Goal: Navigation & Orientation: Find specific page/section

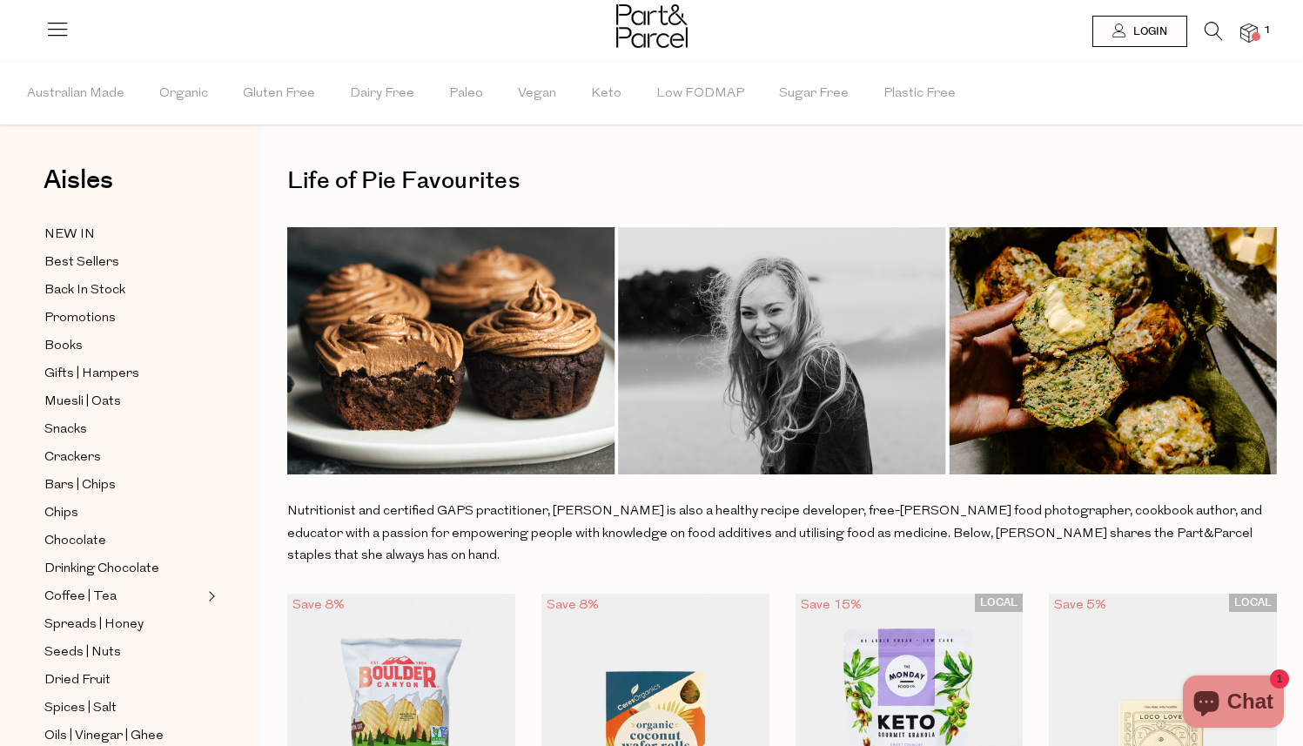
click at [67, 30] on icon at bounding box center [57, 29] width 24 height 24
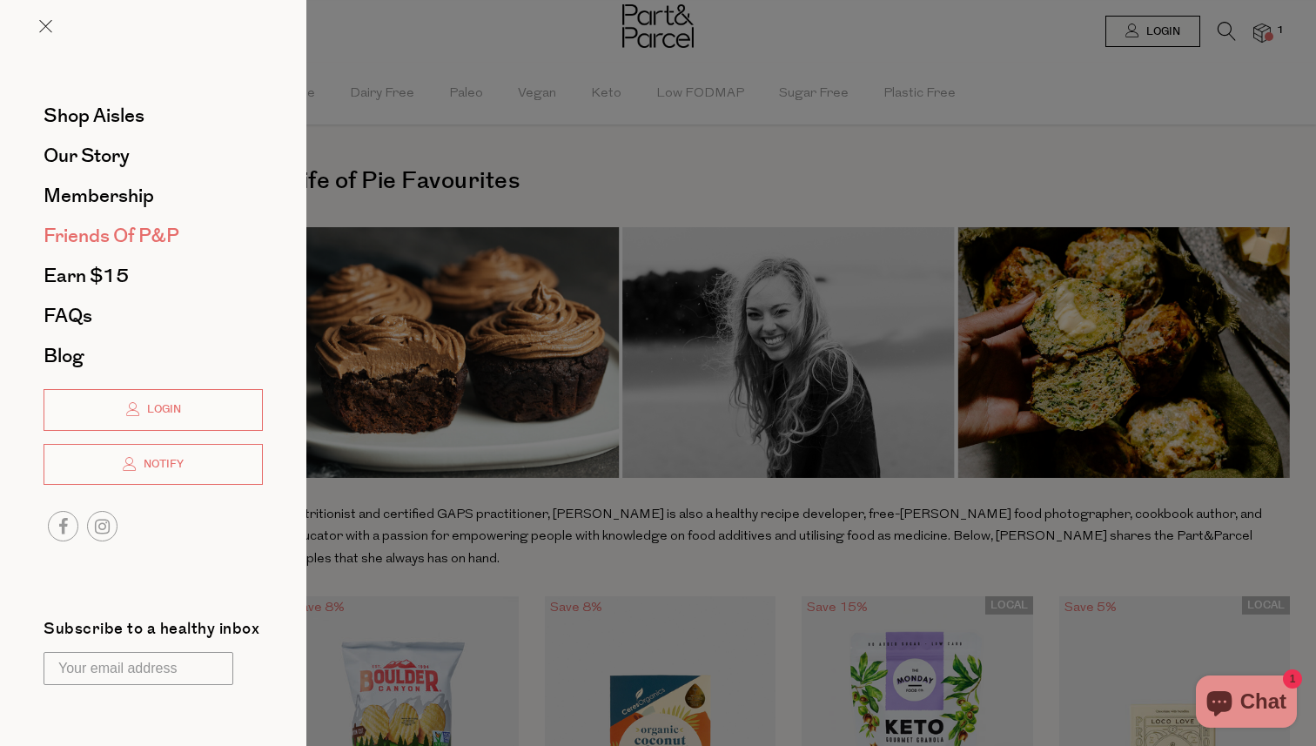
click at [134, 230] on span "Friends of P&P" at bounding box center [112, 236] width 136 height 28
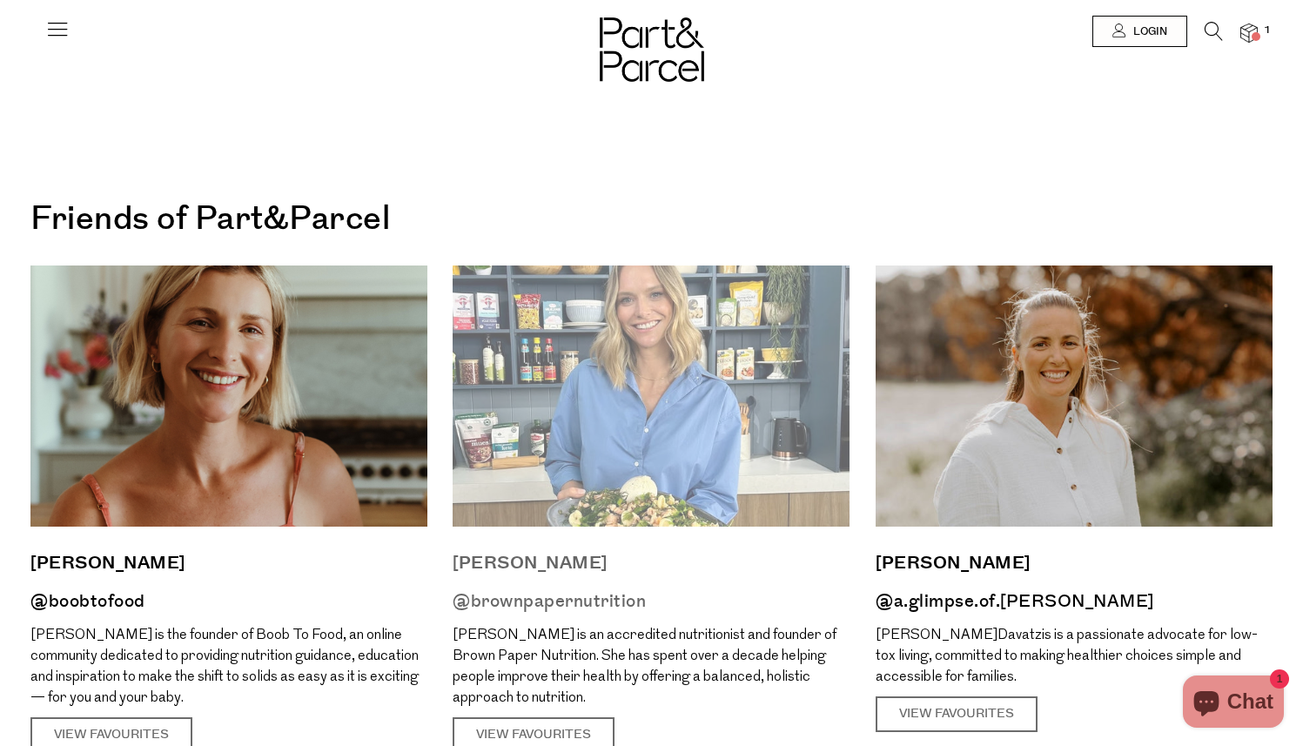
click at [769, 314] on img at bounding box center [651, 396] width 397 height 261
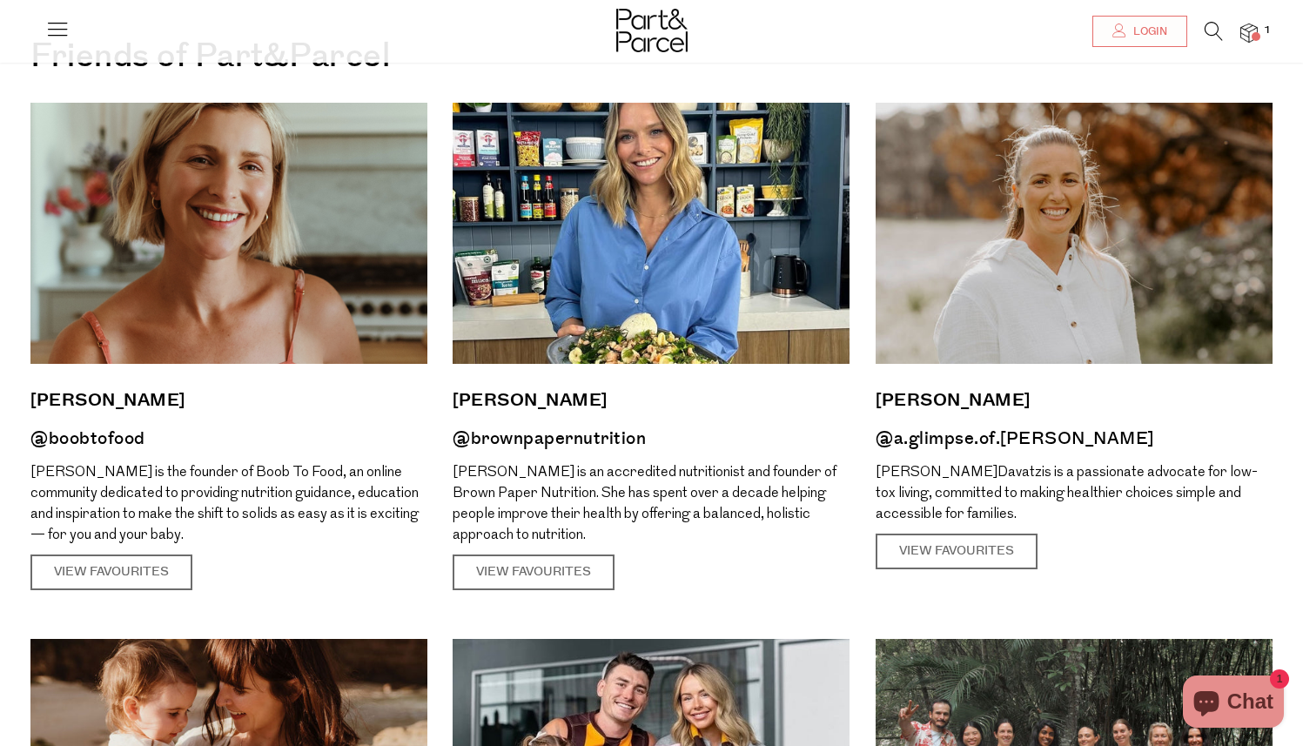
scroll to position [160, 0]
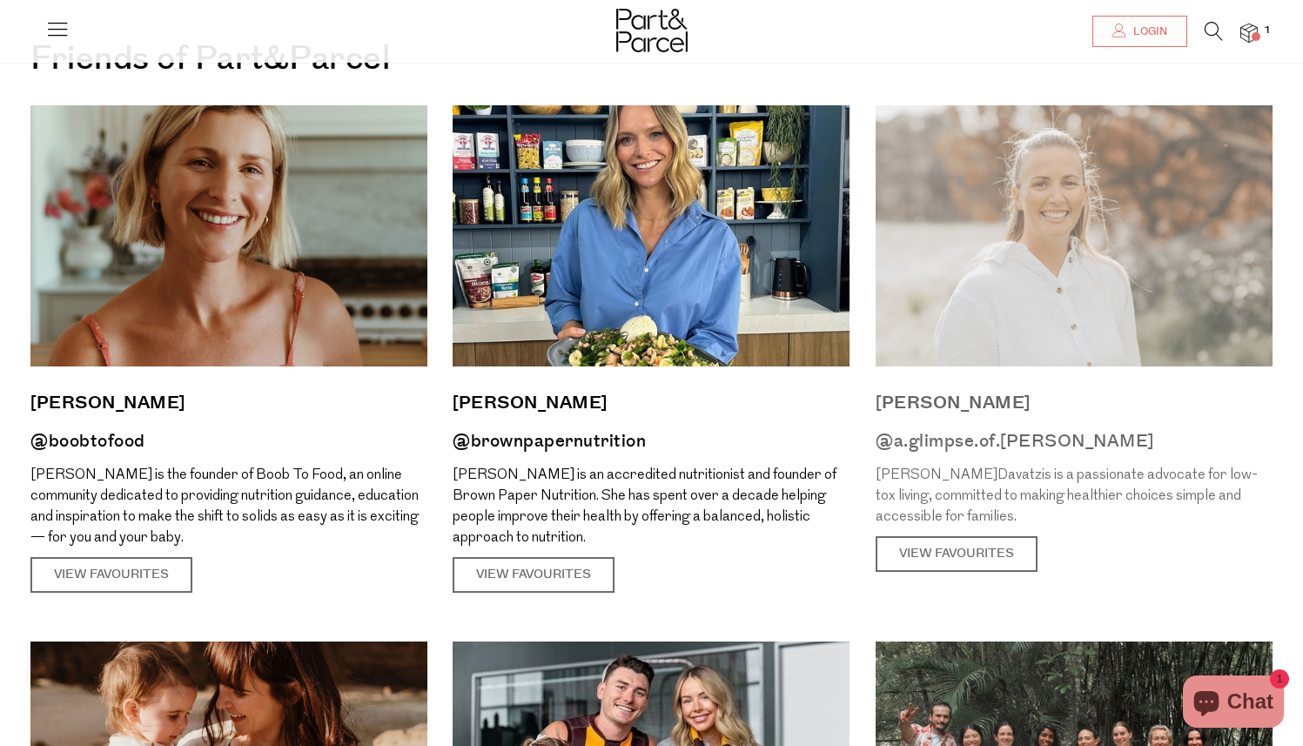
click at [1039, 213] on img at bounding box center [1074, 235] width 397 height 261
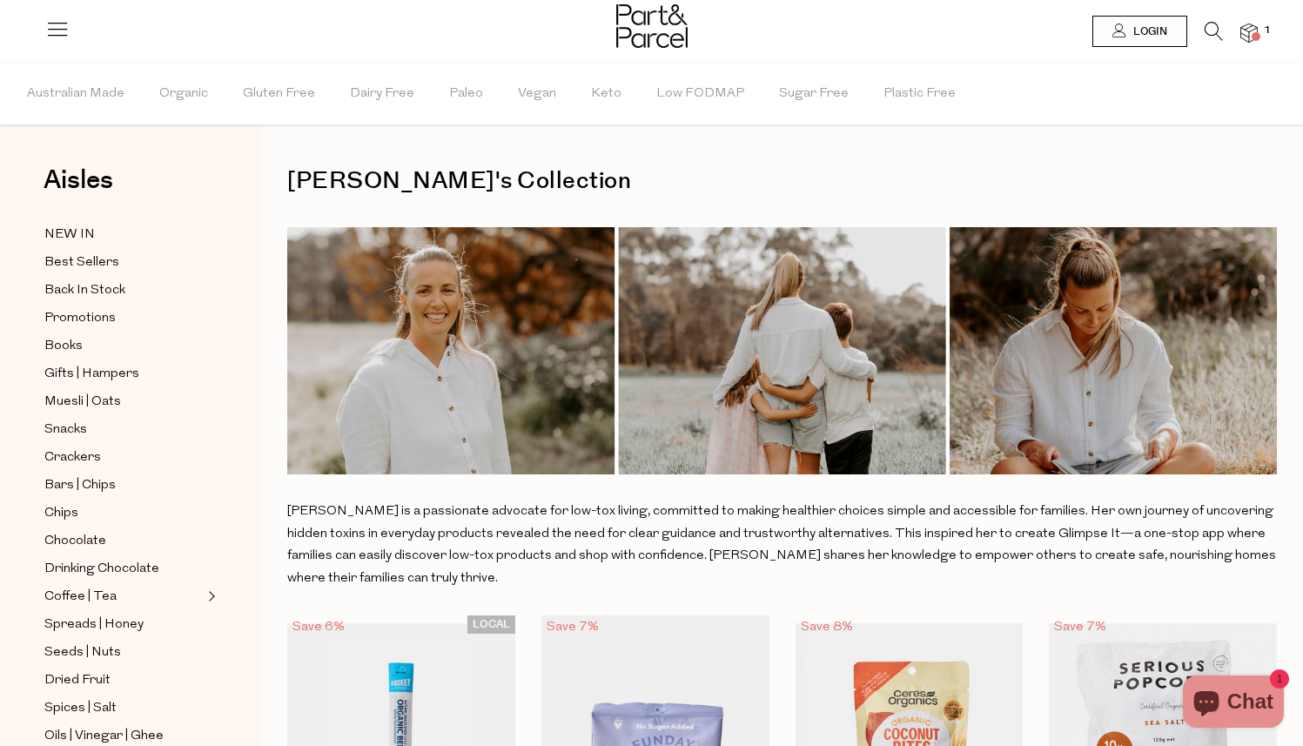
click at [861, 170] on h1 "Amelia's Collection" at bounding box center [782, 181] width 990 height 40
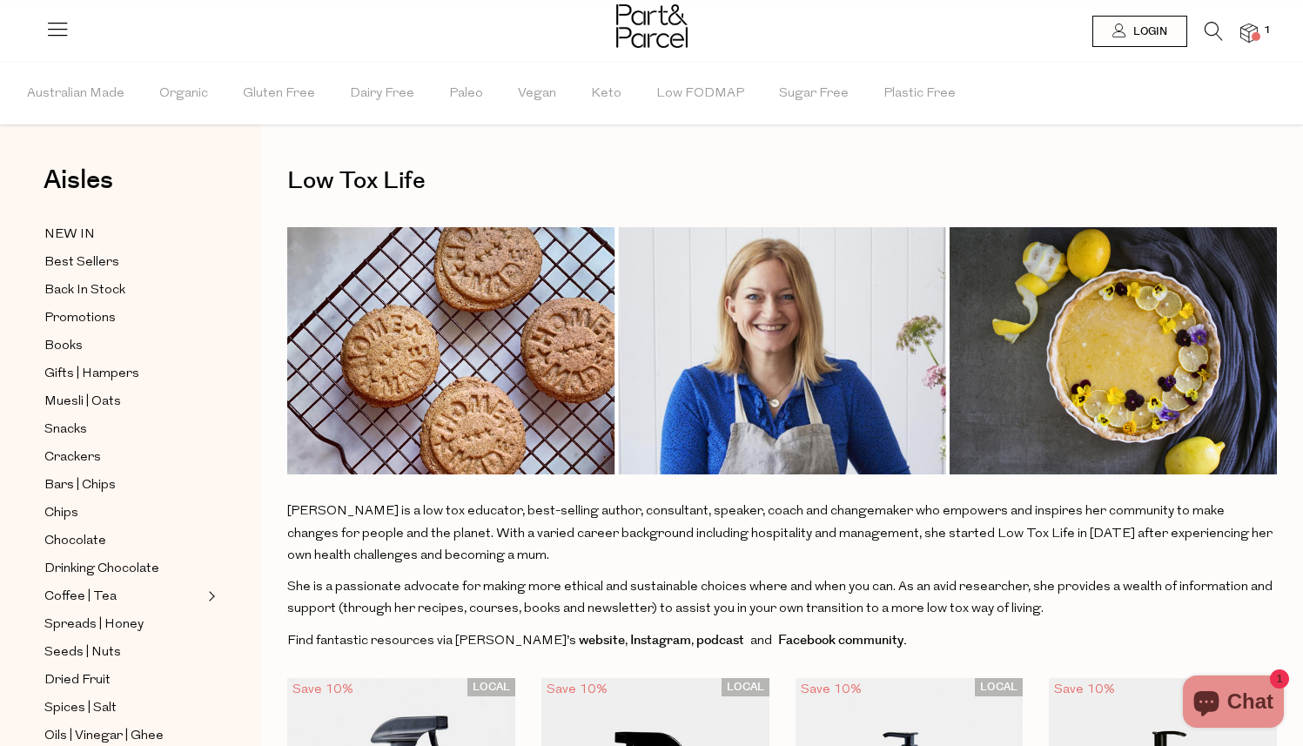
click at [62, 28] on icon at bounding box center [57, 29] width 24 height 24
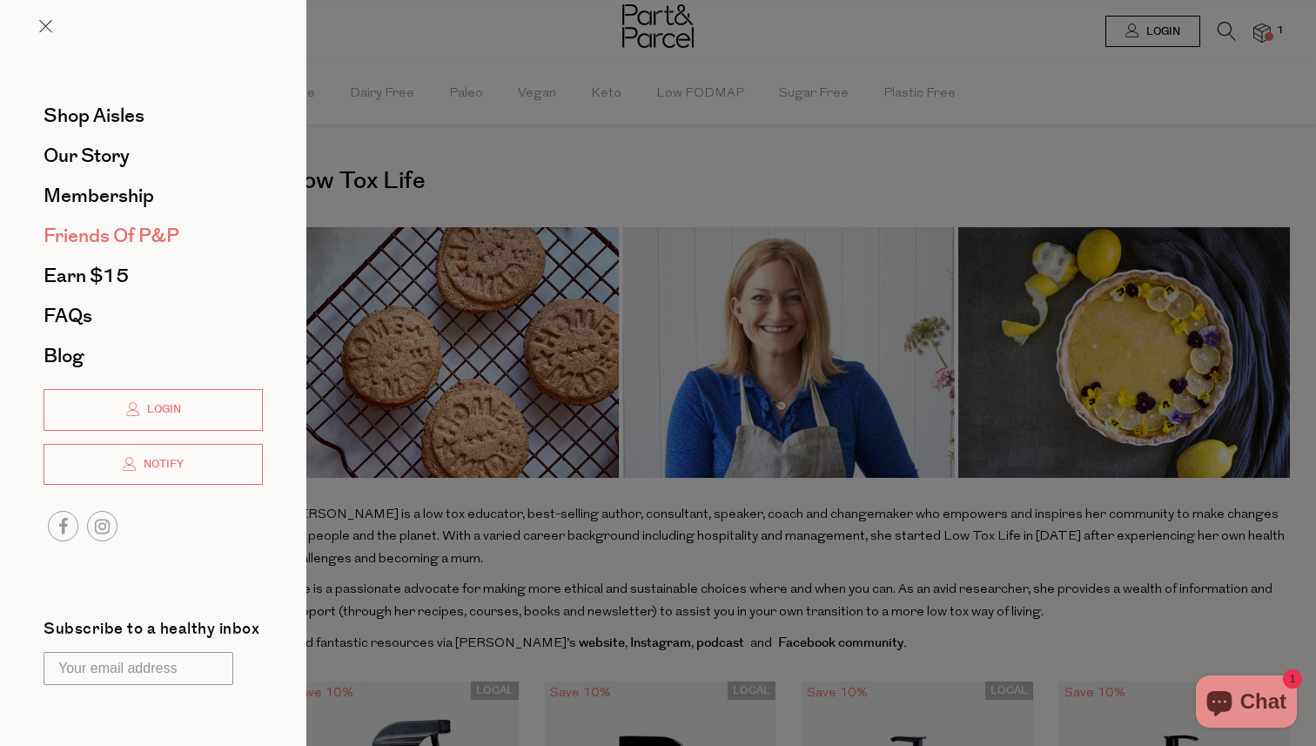
click at [113, 238] on span "Friends of P&P" at bounding box center [112, 236] width 136 height 28
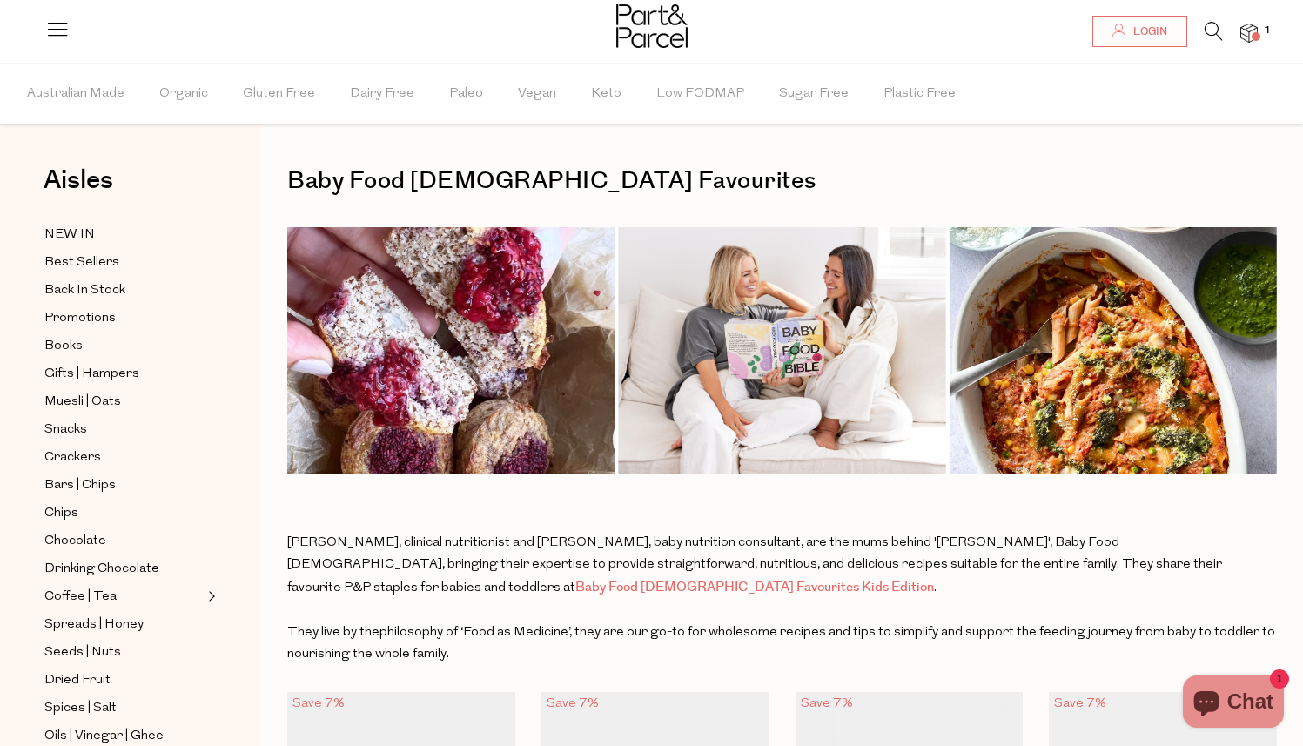
scroll to position [3, 0]
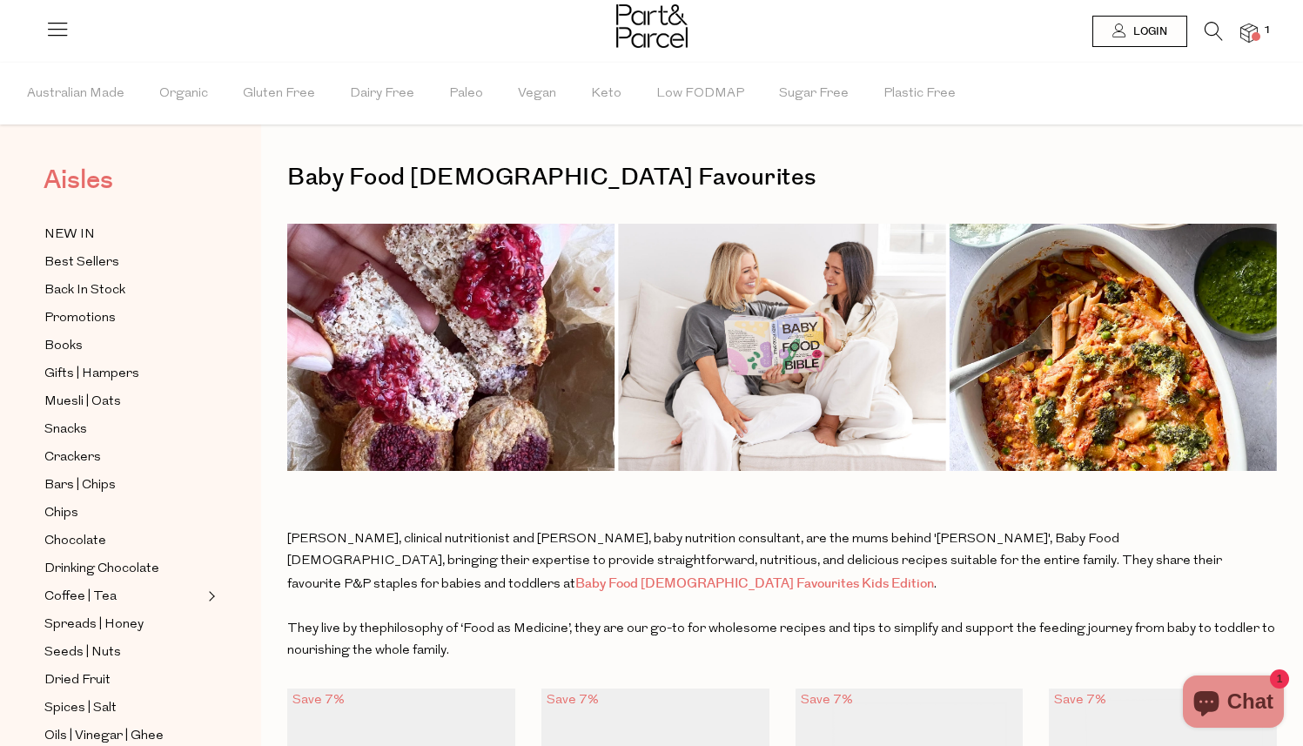
click at [75, 191] on span "Aisles" at bounding box center [79, 180] width 70 height 38
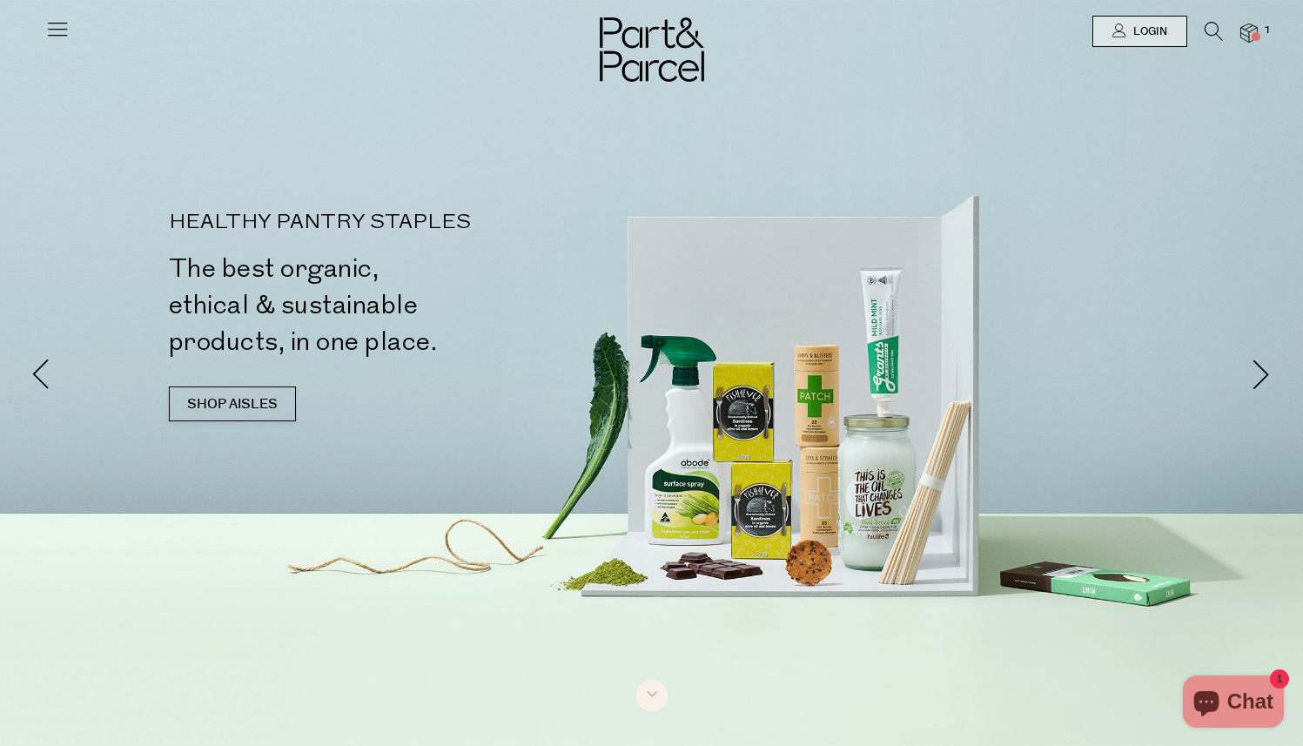
click at [57, 17] on icon at bounding box center [57, 29] width 24 height 24
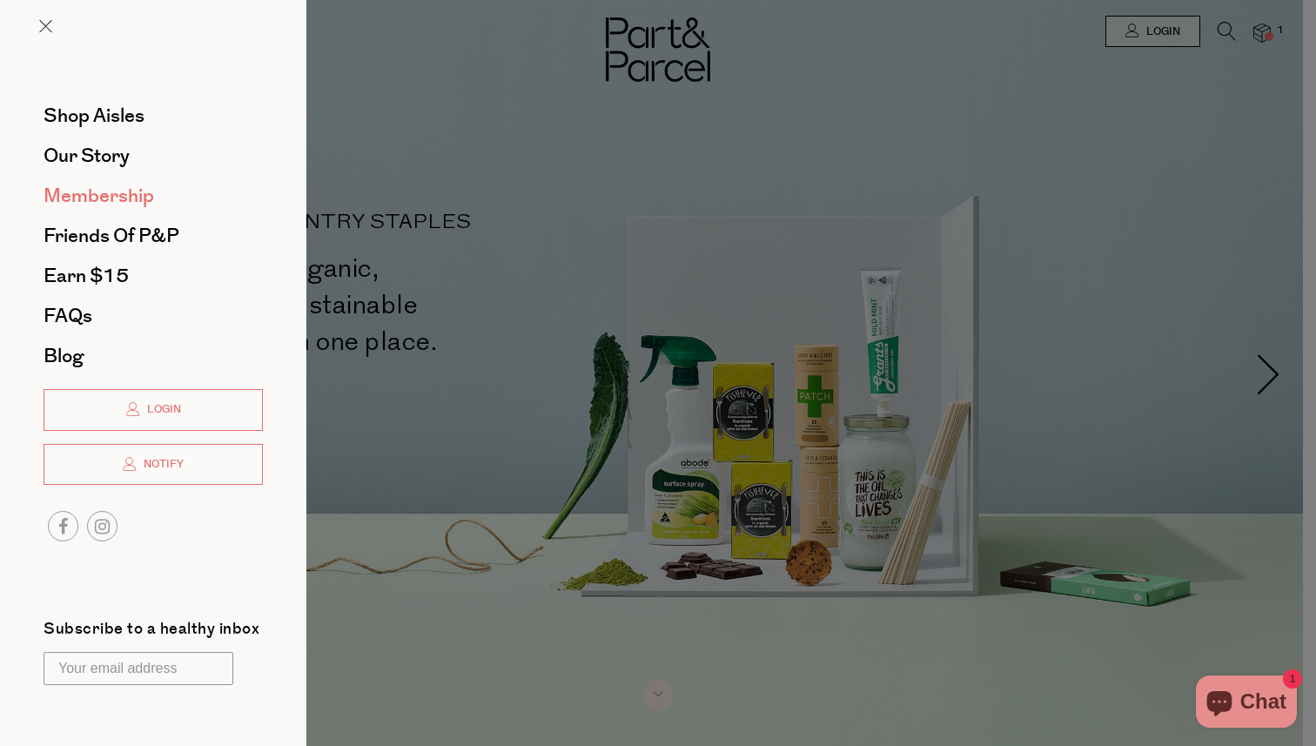
click at [104, 186] on span "Membership" at bounding box center [99, 196] width 111 height 28
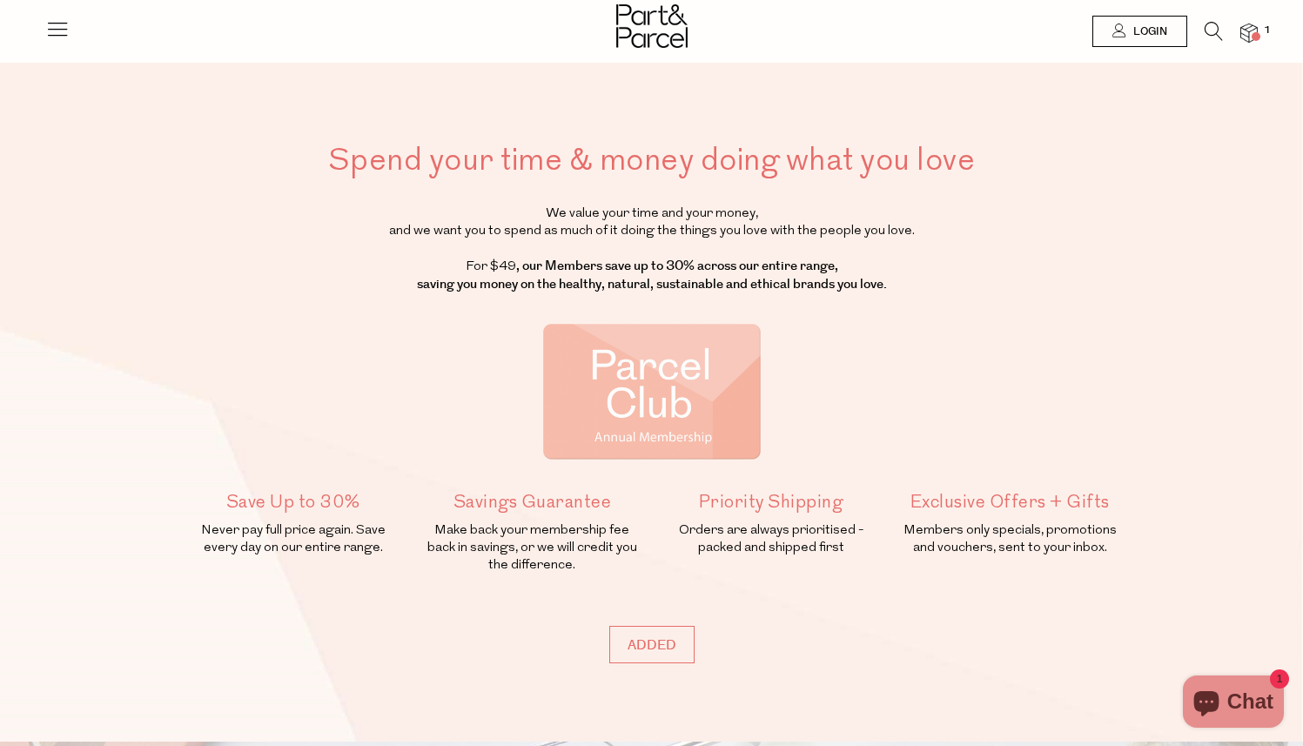
click at [65, 23] on icon at bounding box center [57, 29] width 24 height 24
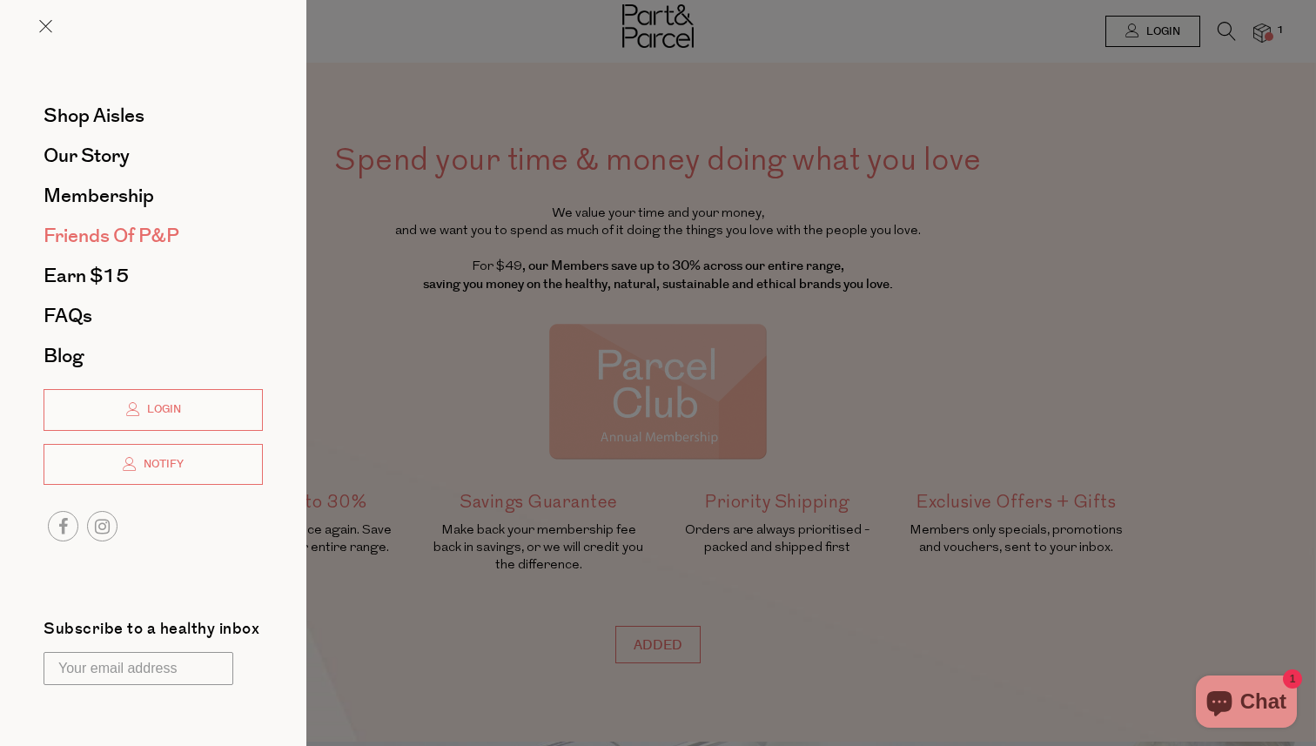
click at [149, 225] on span "Friends of P&P" at bounding box center [112, 236] width 136 height 28
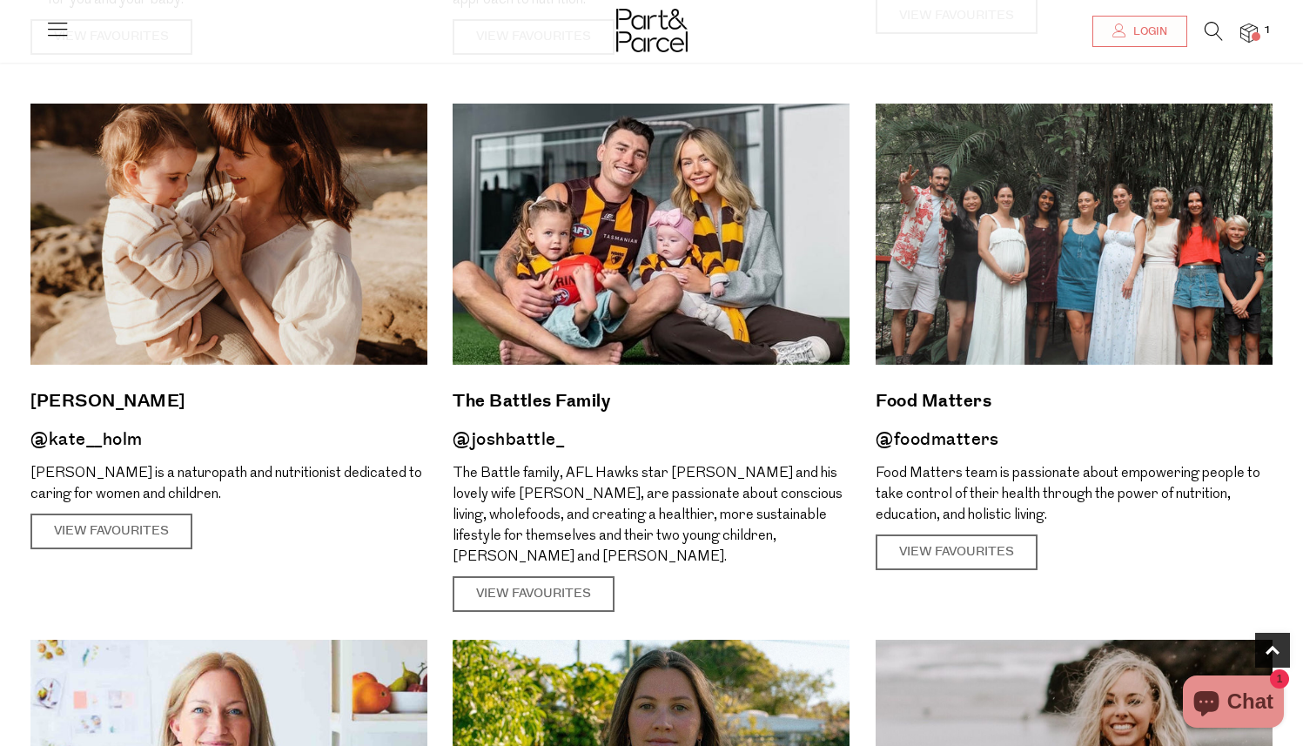
scroll to position [703, 0]
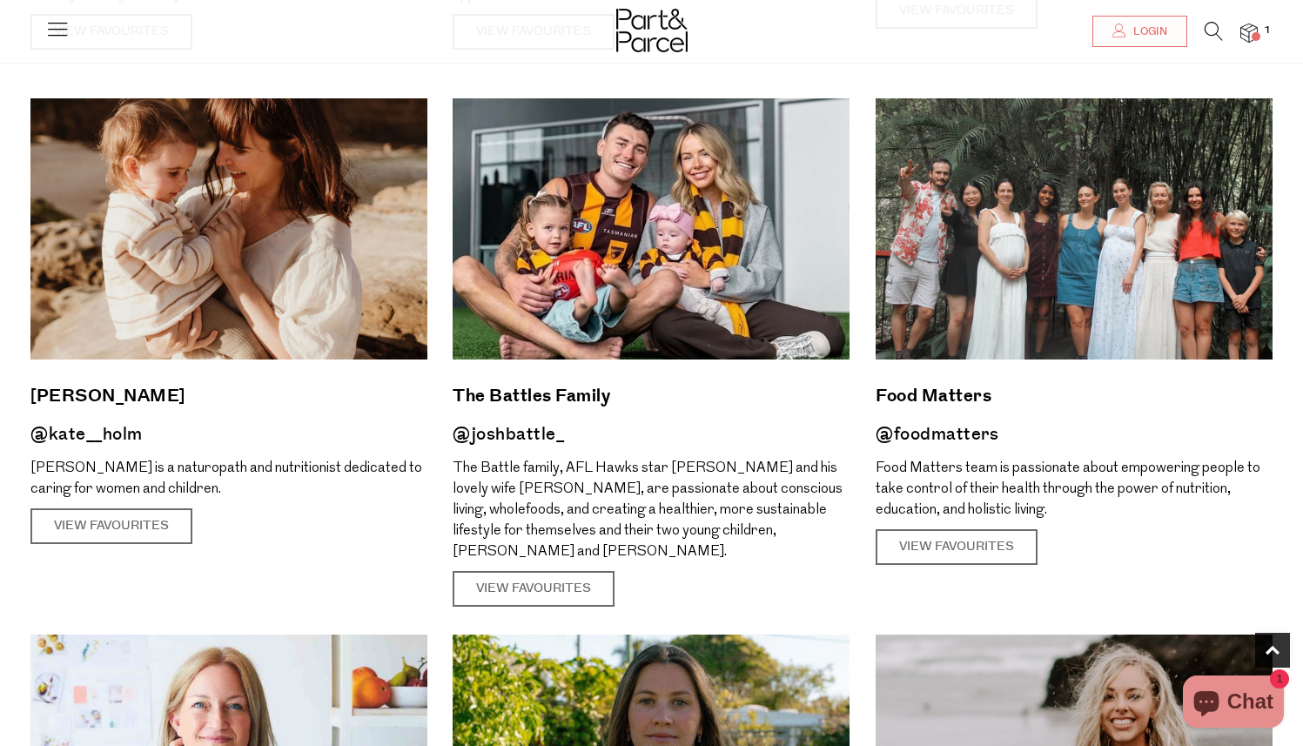
click at [285, 218] on img at bounding box center [228, 228] width 397 height 261
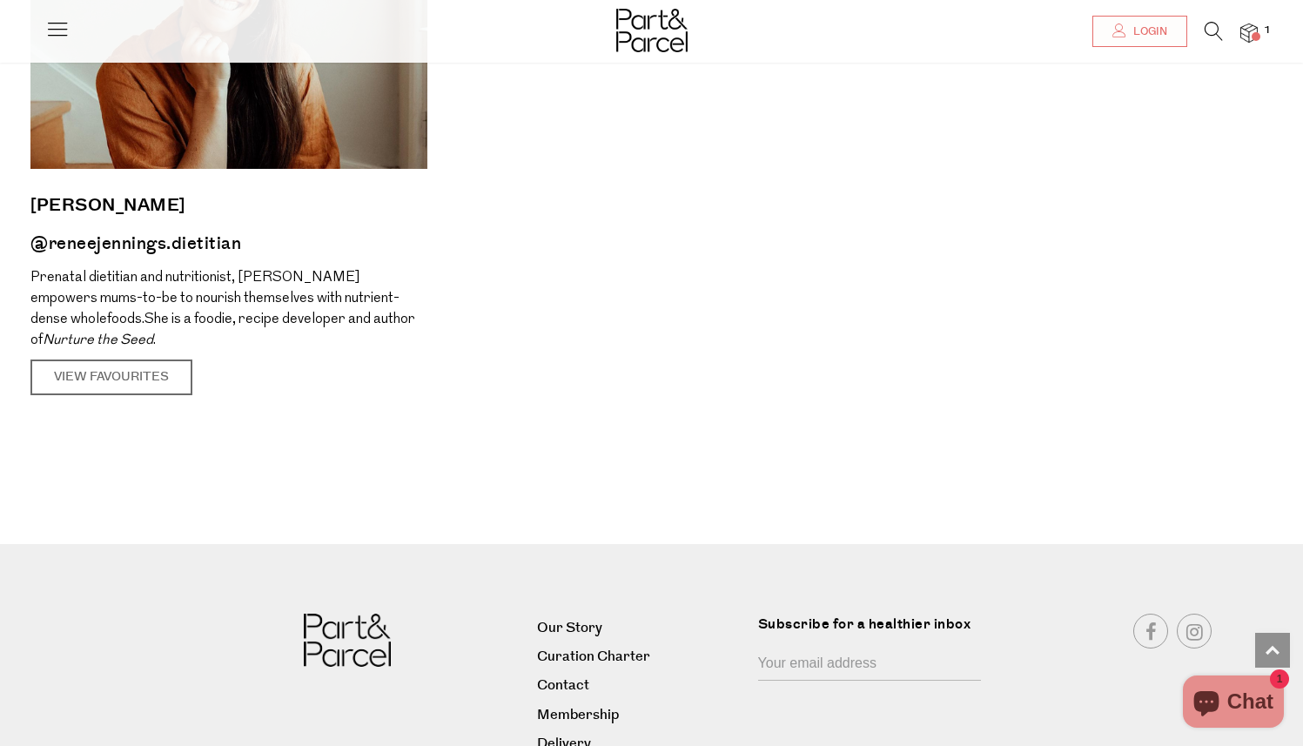
scroll to position [2523, 0]
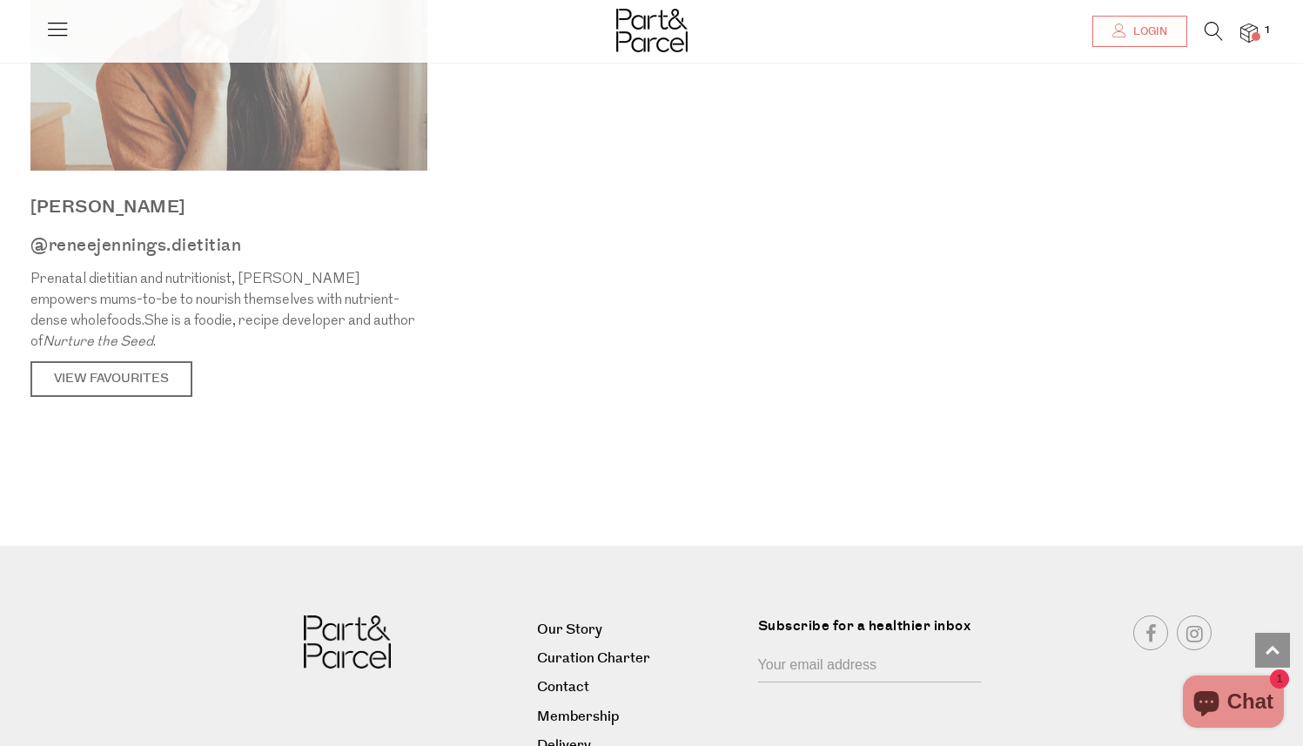
click at [298, 142] on img at bounding box center [228, 39] width 397 height 261
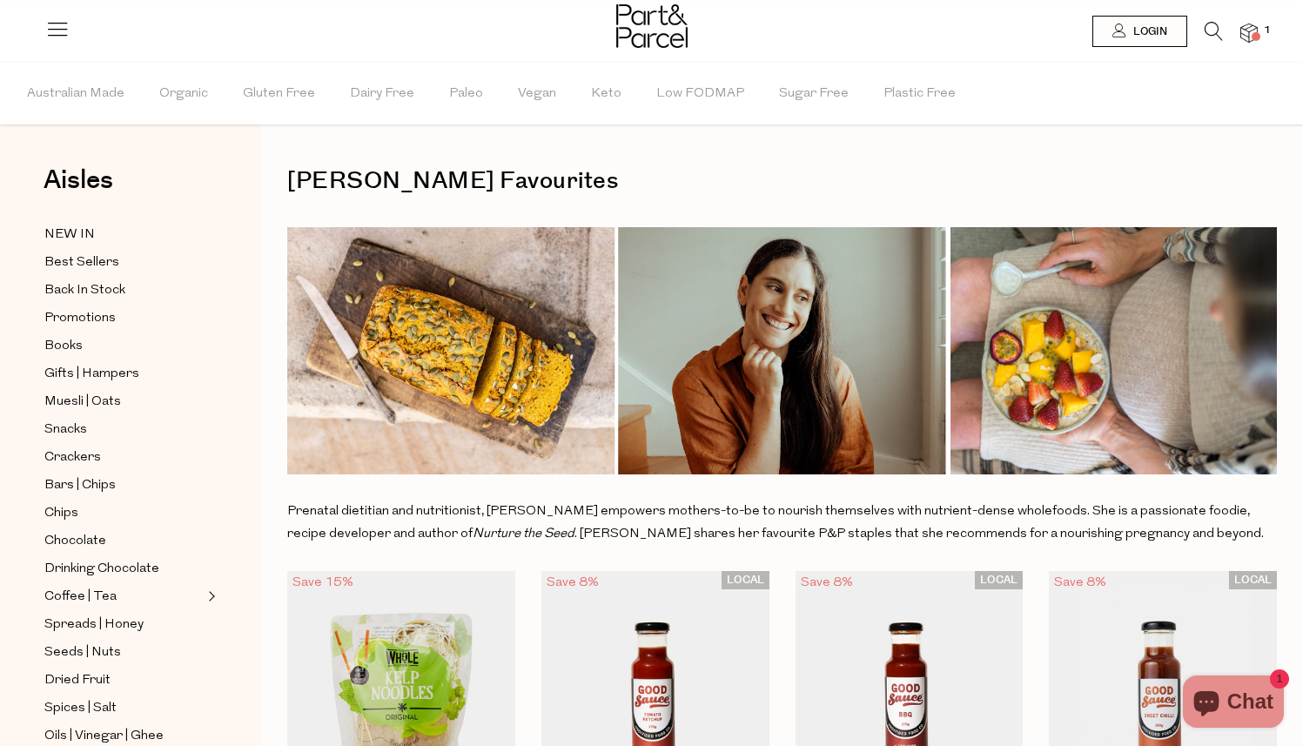
click at [63, 17] on icon at bounding box center [57, 29] width 24 height 24
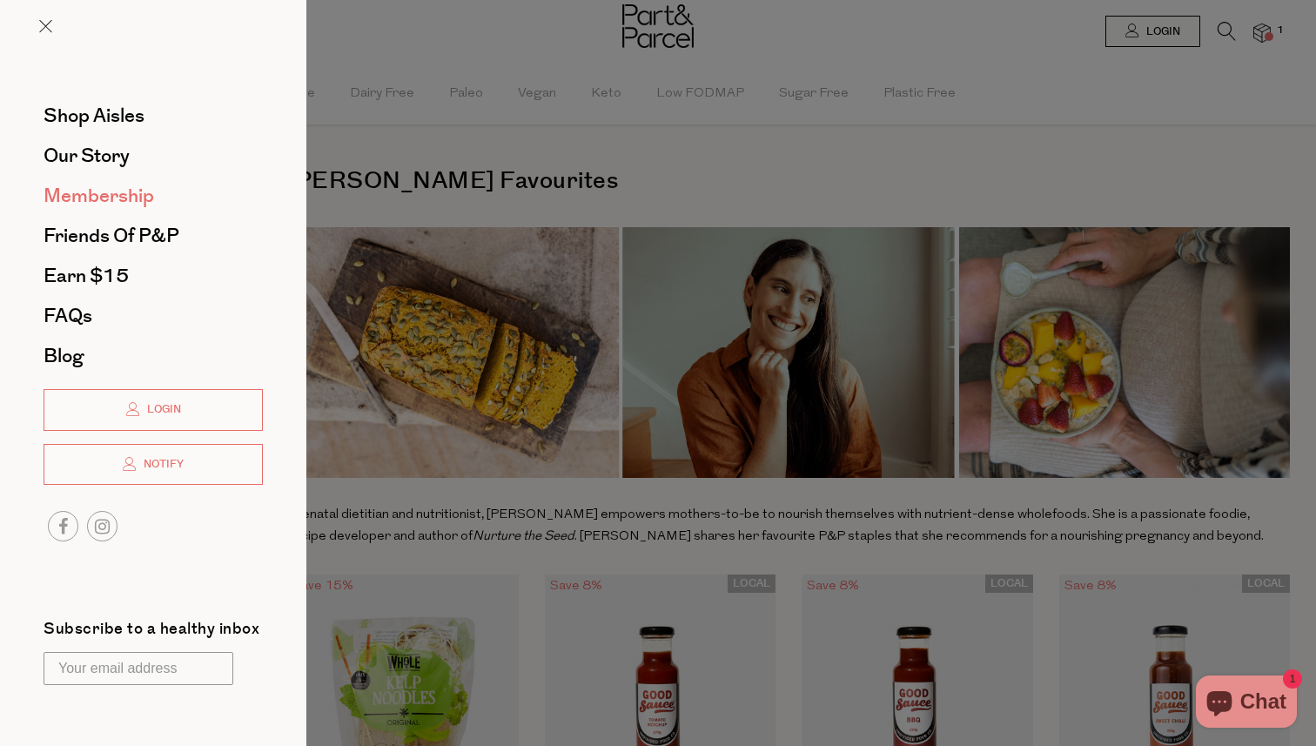
click at [111, 182] on span "Membership" at bounding box center [99, 196] width 111 height 28
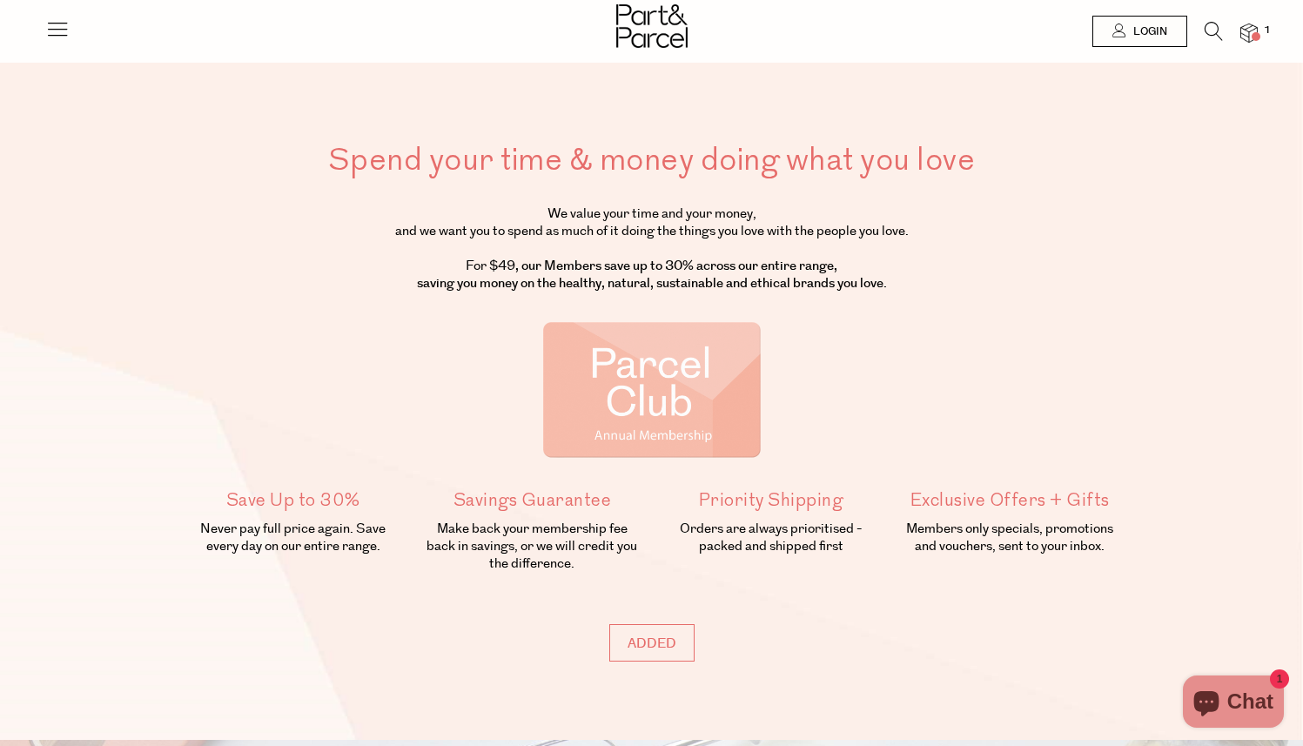
click at [58, 33] on icon at bounding box center [57, 29] width 24 height 24
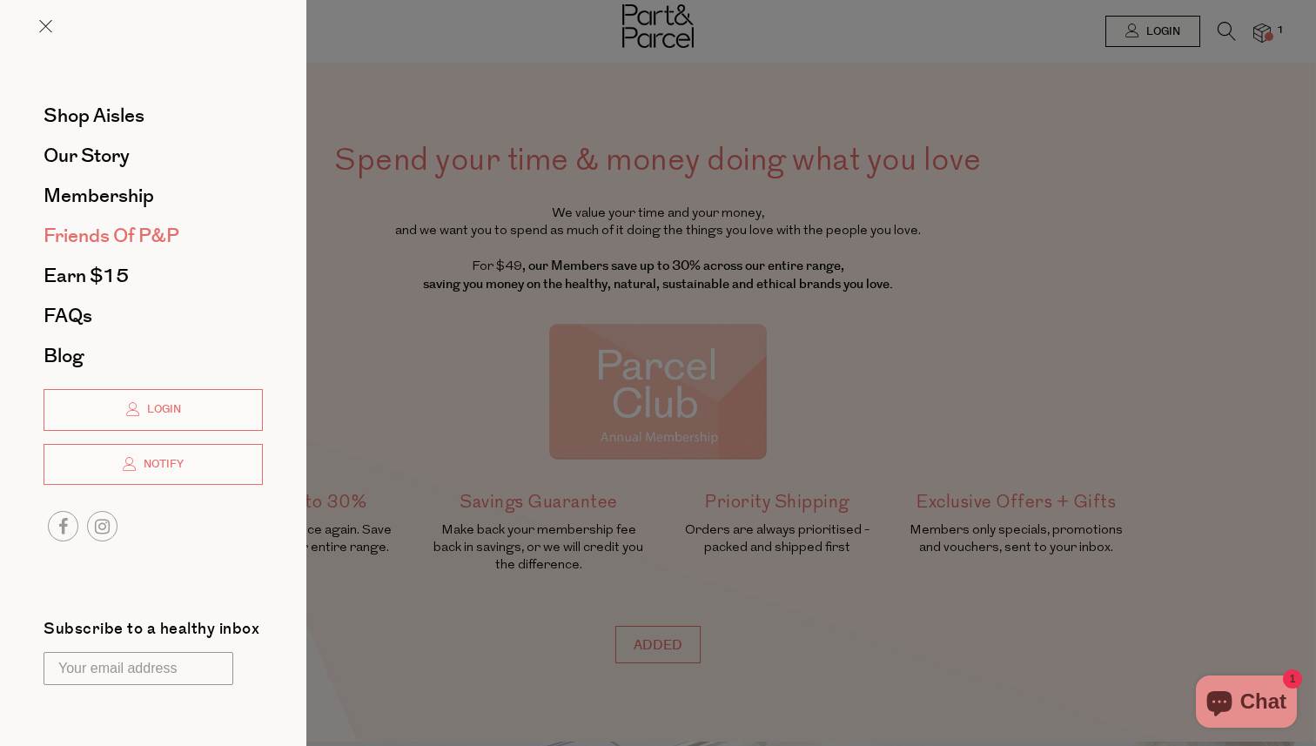
click at [140, 235] on span "Friends of P&P" at bounding box center [112, 236] width 136 height 28
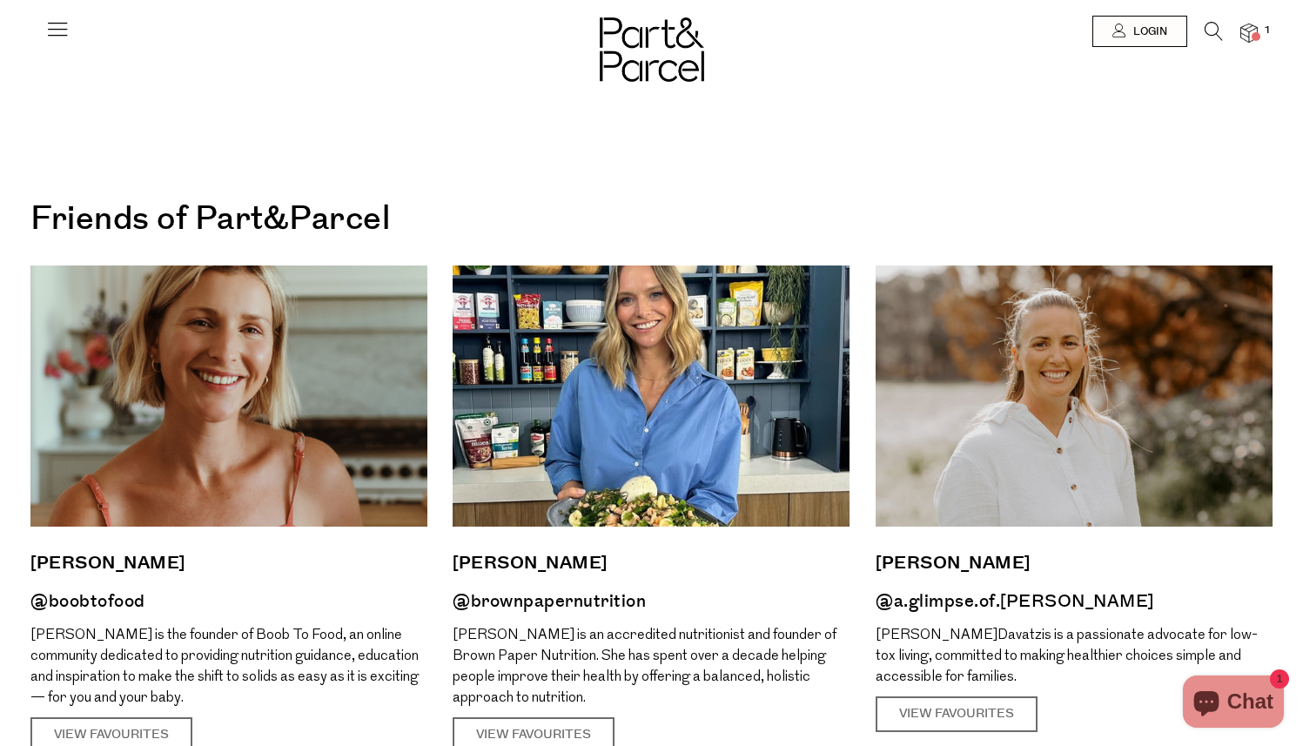
click at [299, 221] on h1 "Friends of Part&Parcel" at bounding box center [651, 220] width 1242 height 57
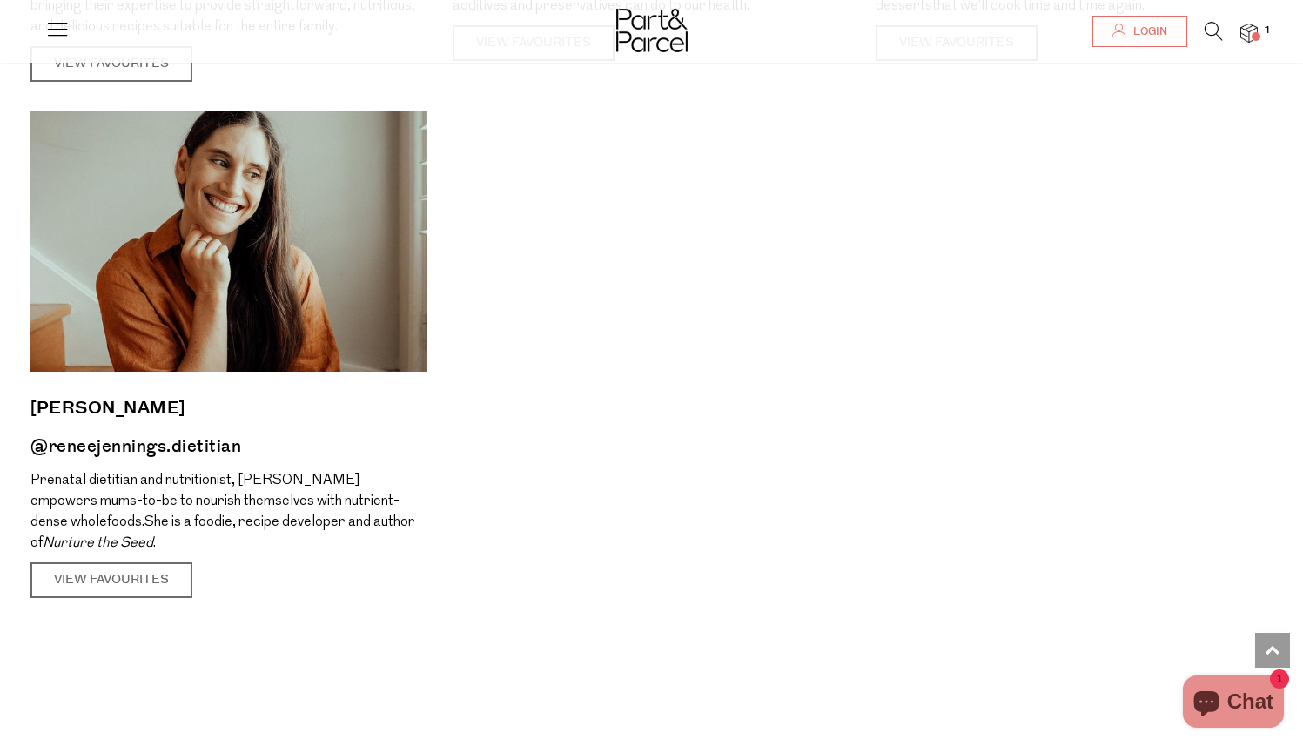
scroll to position [2324, 0]
